Goal: Information Seeking & Learning: Learn about a topic

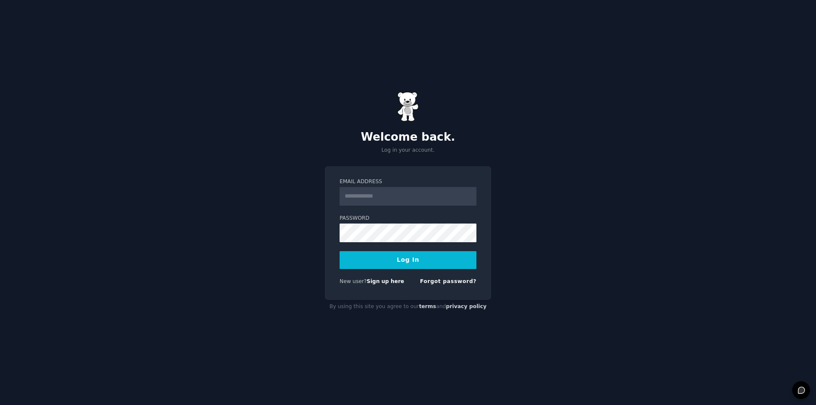
type input "**********"
click at [339, 251] on button "Log In" at bounding box center [407, 260] width 137 height 18
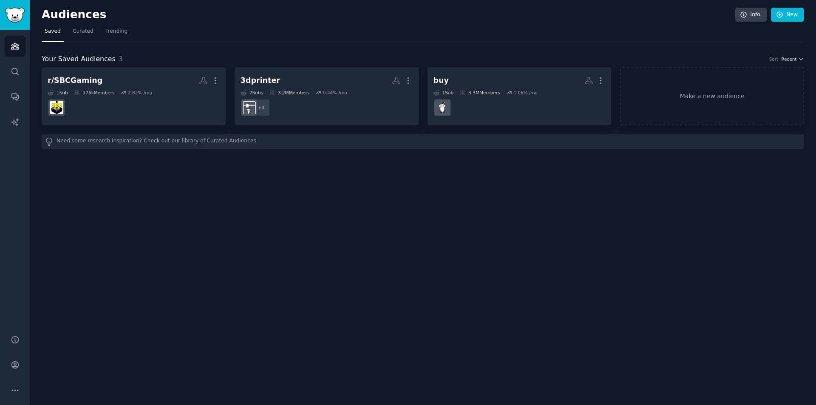
drag, startPoint x: 102, startPoint y: 245, endPoint x: 70, endPoint y: 161, distance: 89.3
click at [103, 245] on div "Audiences Info New Saved Curated Trending Your Saved Audiences 3 Sort Recent r/…" at bounding box center [423, 202] width 786 height 405
click at [783, 10] on link "New" at bounding box center [787, 15] width 33 height 14
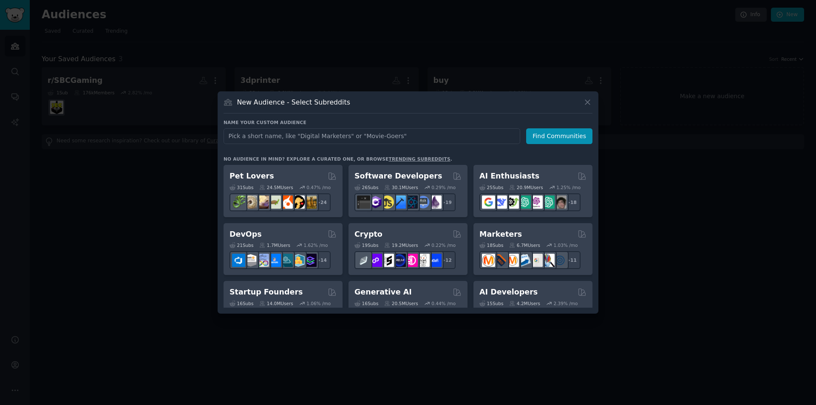
click at [451, 126] on div "Name your custom audience Audience Name Find Communities" at bounding box center [407, 131] width 369 height 25
click at [442, 133] on input "text" at bounding box center [371, 136] width 297 height 16
paste input "r/[DEMOGRAPHIC_DATA]"
type input "r/[DEMOGRAPHIC_DATA]"
click at [574, 133] on button "Find Communities" at bounding box center [559, 136] width 66 height 16
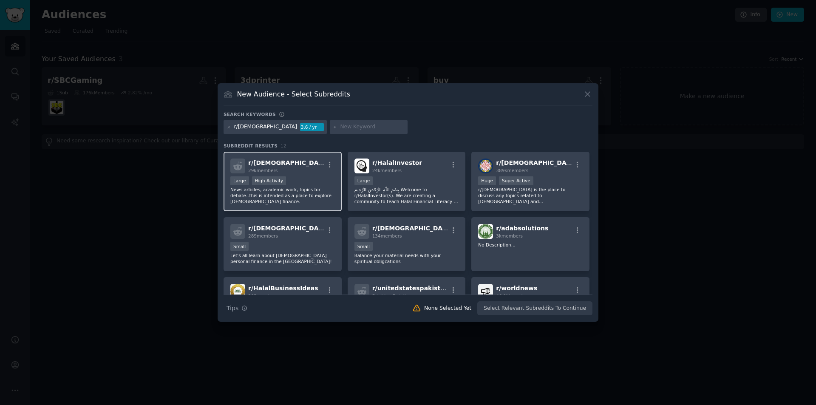
click at [291, 164] on span "r/ [DEMOGRAPHIC_DATA]" at bounding box center [288, 162] width 81 height 7
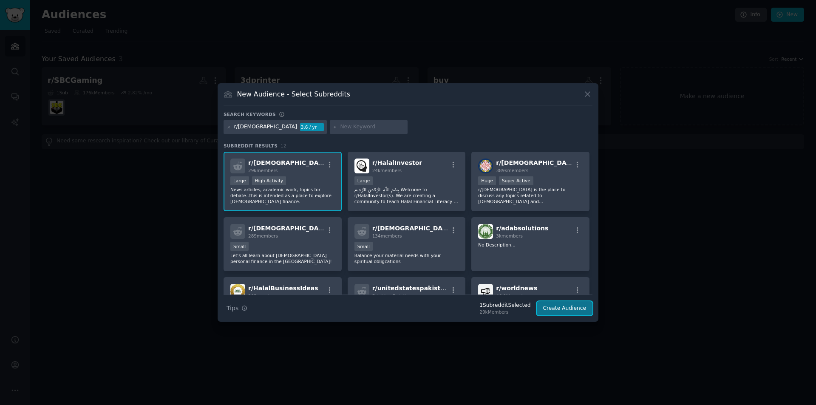
click at [552, 310] on button "Create Audience" at bounding box center [565, 308] width 56 height 14
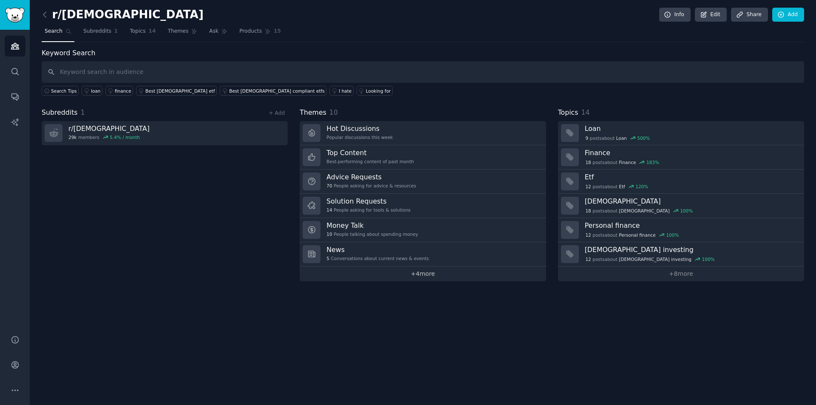
click at [422, 279] on link "+ 4 more" at bounding box center [422, 273] width 246 height 15
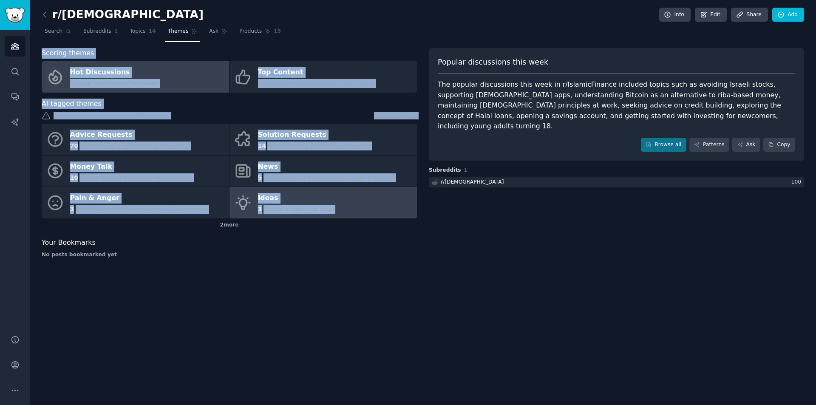
drag, startPoint x: 35, startPoint y: 53, endPoint x: 362, endPoint y: 214, distance: 364.9
click at [362, 214] on div "r/IslamicFinance Info Edit Share Add Search Subreddits 1 Topics 14 Themes Ask P…" at bounding box center [423, 202] width 786 height 405
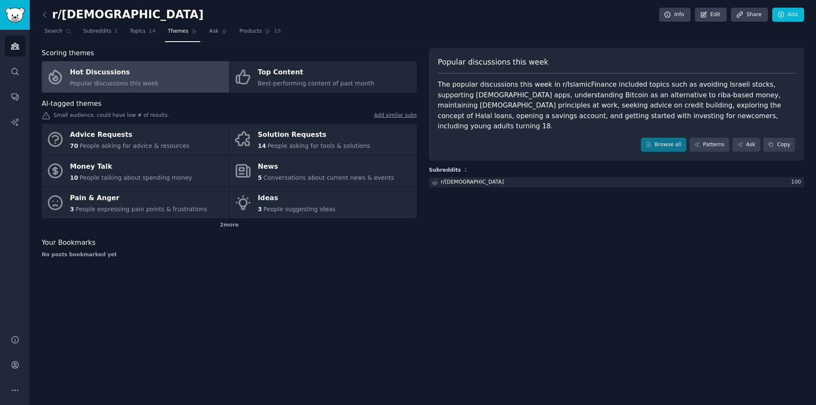
click at [427, 267] on div "r/IslamicFinance Info Edit Share Add Search Subreddits 1 Topics 14 Themes Ask P…" at bounding box center [423, 202] width 786 height 405
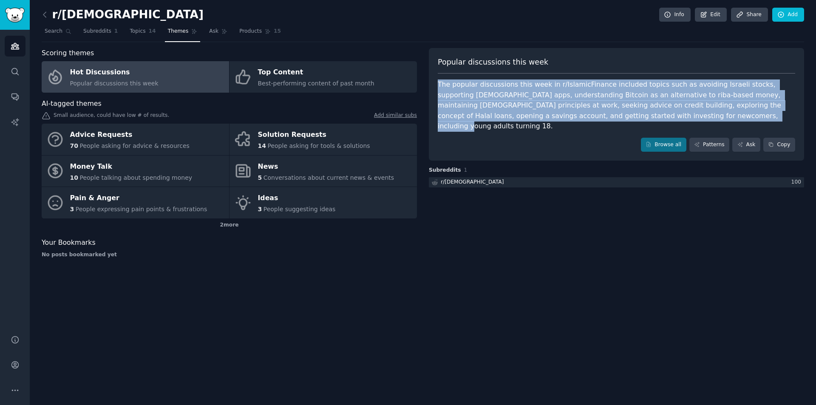
drag, startPoint x: 437, startPoint y: 82, endPoint x: 596, endPoint y: 118, distance: 162.4
click at [596, 118] on div "Popular discussions this week The popular discussions this week in r/IslamicFin…" at bounding box center [616, 104] width 375 height 113
click at [596, 118] on div "The popular discussions this week in r/IslamicFinance included topics such as a…" at bounding box center [616, 105] width 357 height 52
drag, startPoint x: 596, startPoint y: 118, endPoint x: 442, endPoint y: 82, distance: 157.9
click at [442, 82] on div "The popular discussions this week in r/IslamicFinance included topics such as a…" at bounding box center [616, 105] width 357 height 52
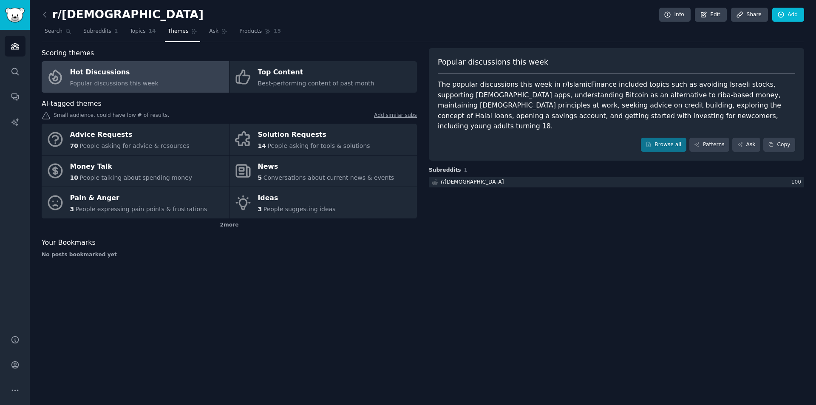
click at [514, 287] on div "r/IslamicFinance Info Edit Share Add Search Subreddits 1 Topics 14 Themes Ask P…" at bounding box center [423, 202] width 786 height 405
click at [504, 177] on div at bounding box center [616, 182] width 375 height 11
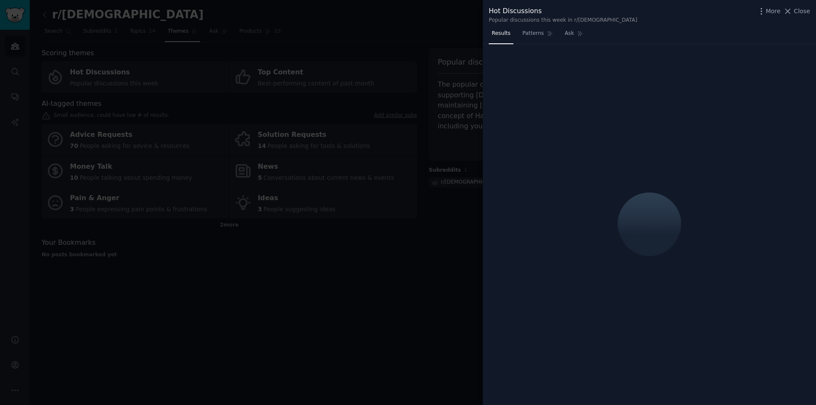
click at [470, 224] on div at bounding box center [408, 202] width 816 height 405
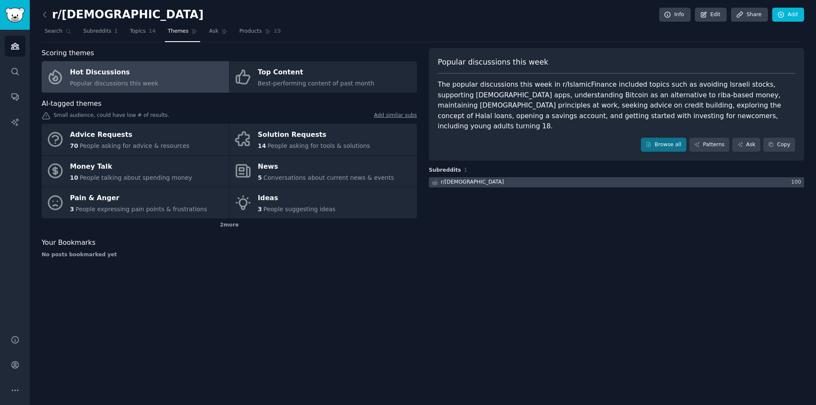
click at [522, 177] on div at bounding box center [616, 182] width 375 height 11
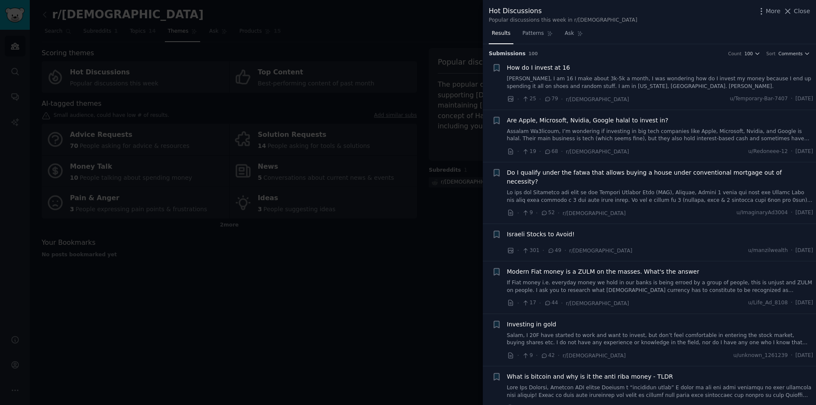
click at [449, 248] on div at bounding box center [408, 202] width 816 height 405
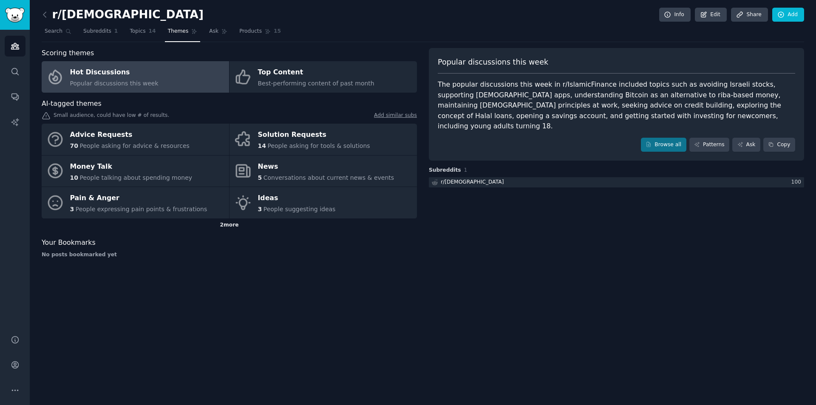
click at [239, 223] on div "2 more" at bounding box center [229, 225] width 375 height 14
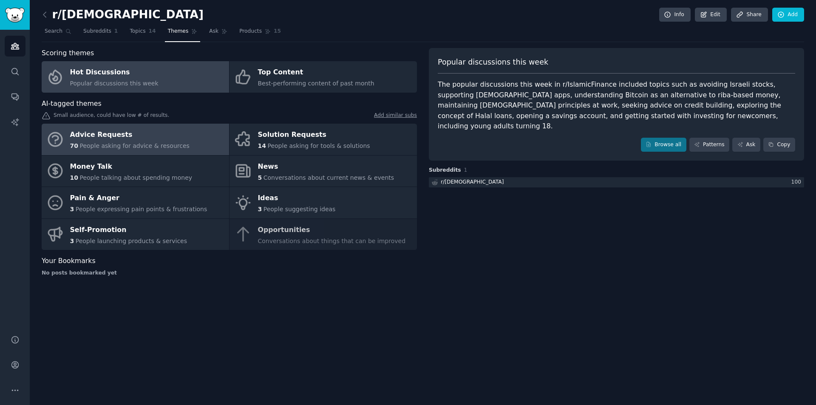
click at [183, 142] on link "Advice Requests 70 People asking for advice & resources" at bounding box center [135, 139] width 187 height 31
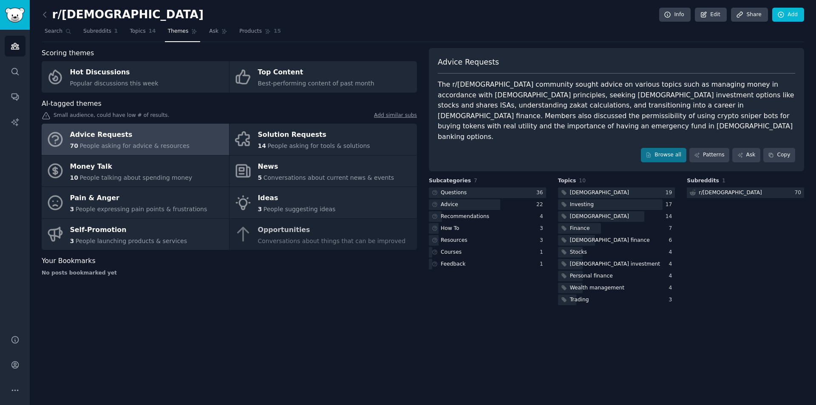
click at [501, 365] on div "r/IslamicFinance Info Edit Share Add Search Subreddits 1 Topics 14 Themes Ask P…" at bounding box center [423, 202] width 786 height 405
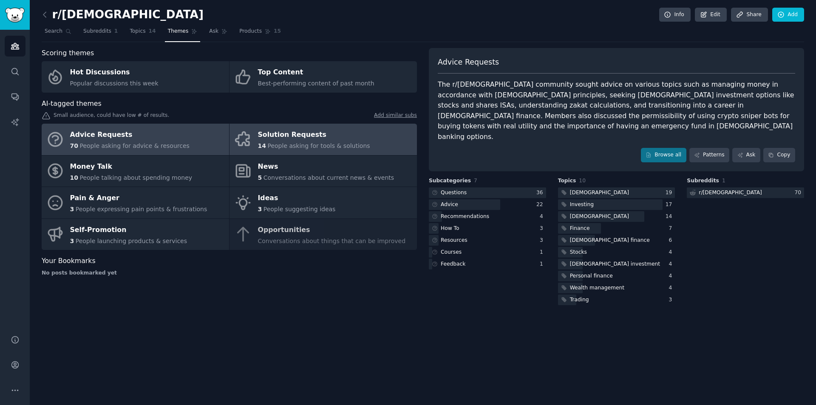
click at [277, 143] on span "People asking for tools & solutions" at bounding box center [318, 145] width 102 height 7
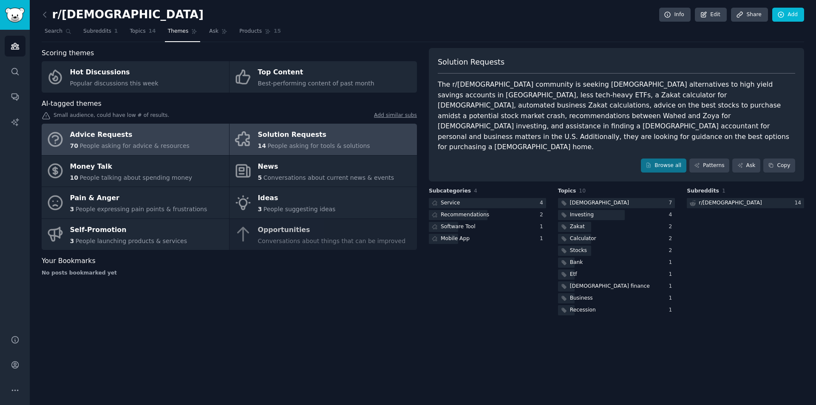
click at [168, 138] on div "Advice Requests" at bounding box center [129, 135] width 119 height 14
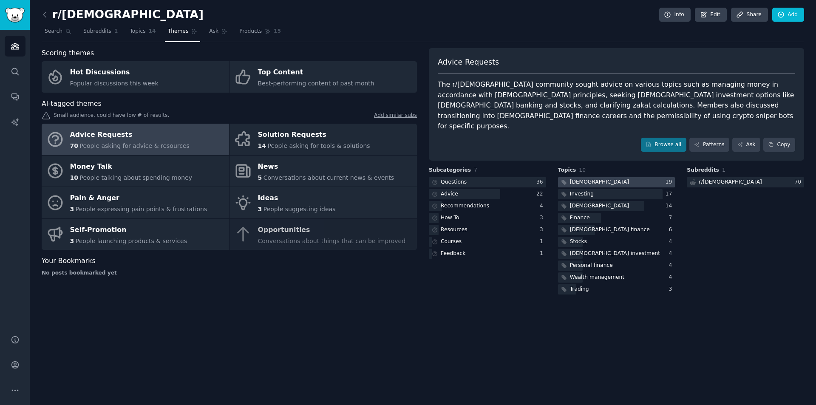
click at [588, 177] on div at bounding box center [616, 182] width 117 height 11
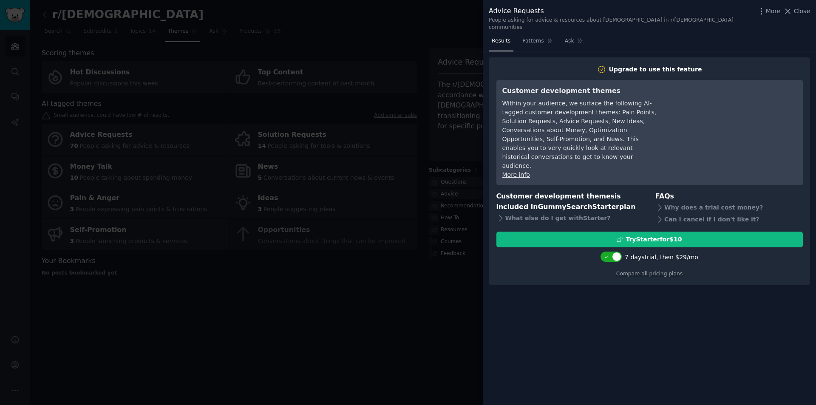
click at [427, 285] on div at bounding box center [408, 202] width 816 height 405
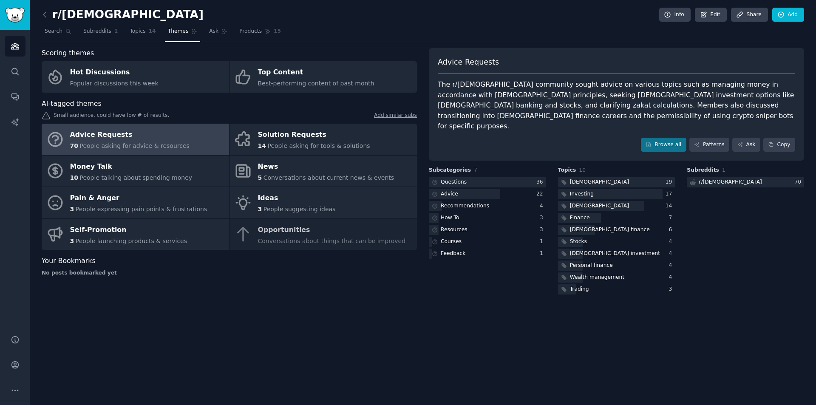
click at [485, 98] on div "The r/[DEMOGRAPHIC_DATA] community sought advice on various topics such as mana…" at bounding box center [616, 105] width 357 height 52
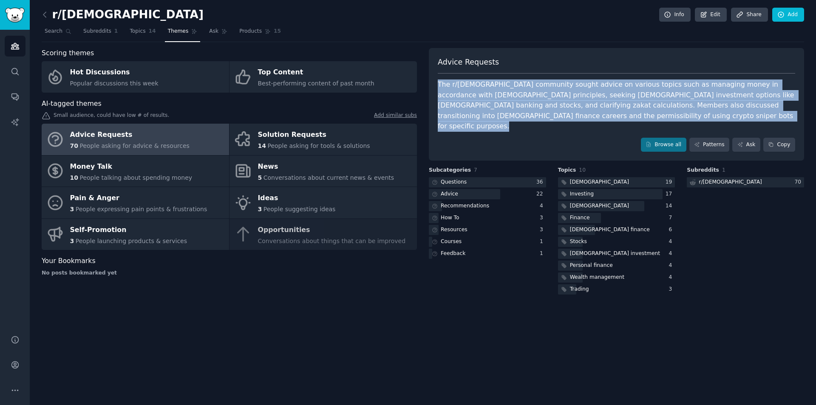
click at [485, 98] on div "The r/[DEMOGRAPHIC_DATA] community sought advice on various topics such as mana…" at bounding box center [616, 105] width 357 height 52
copy div "The r/[DEMOGRAPHIC_DATA] community sought advice on various topics such as mana…"
